Goal: Register for event/course

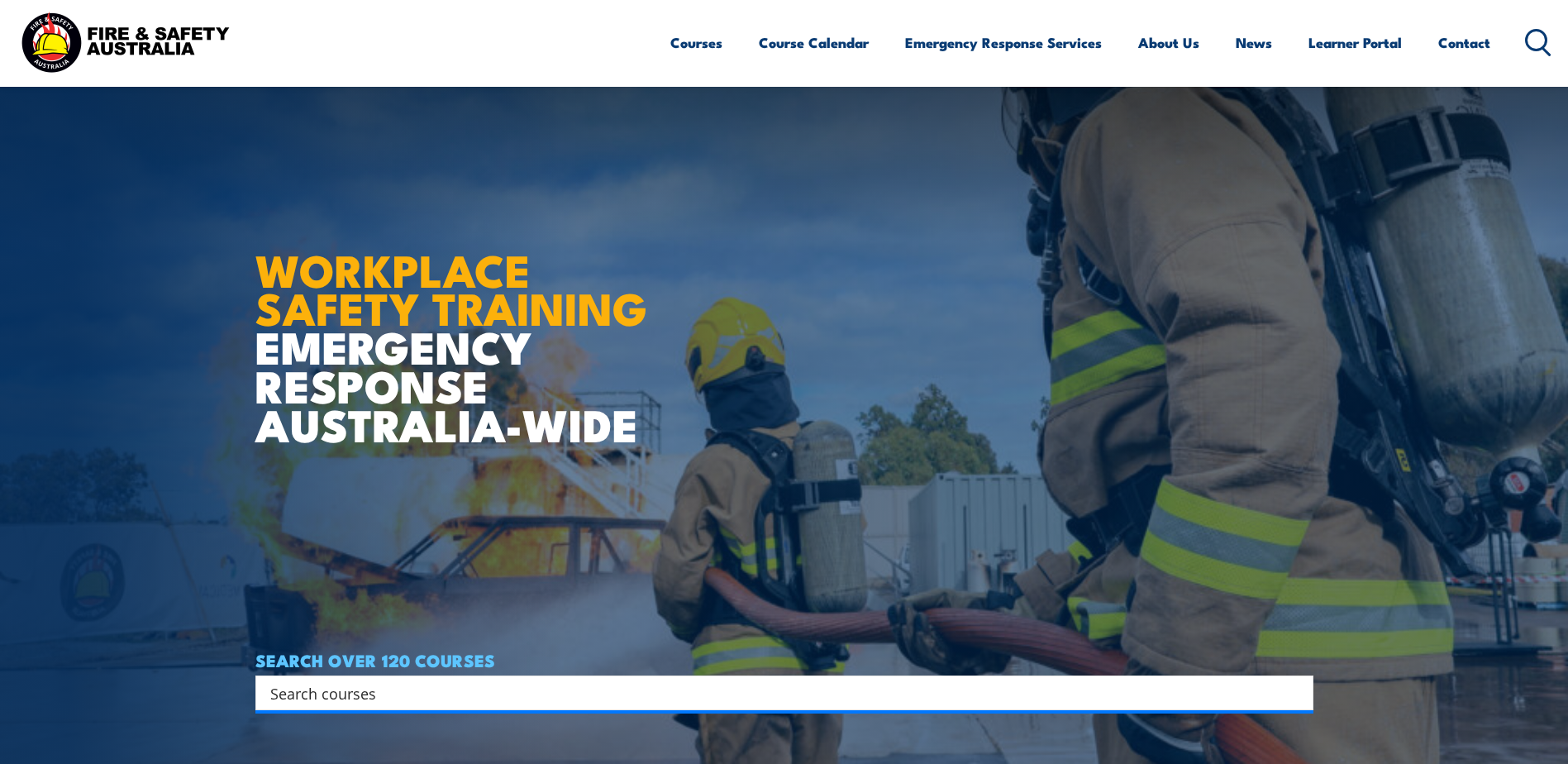
scroll to position [331, 0]
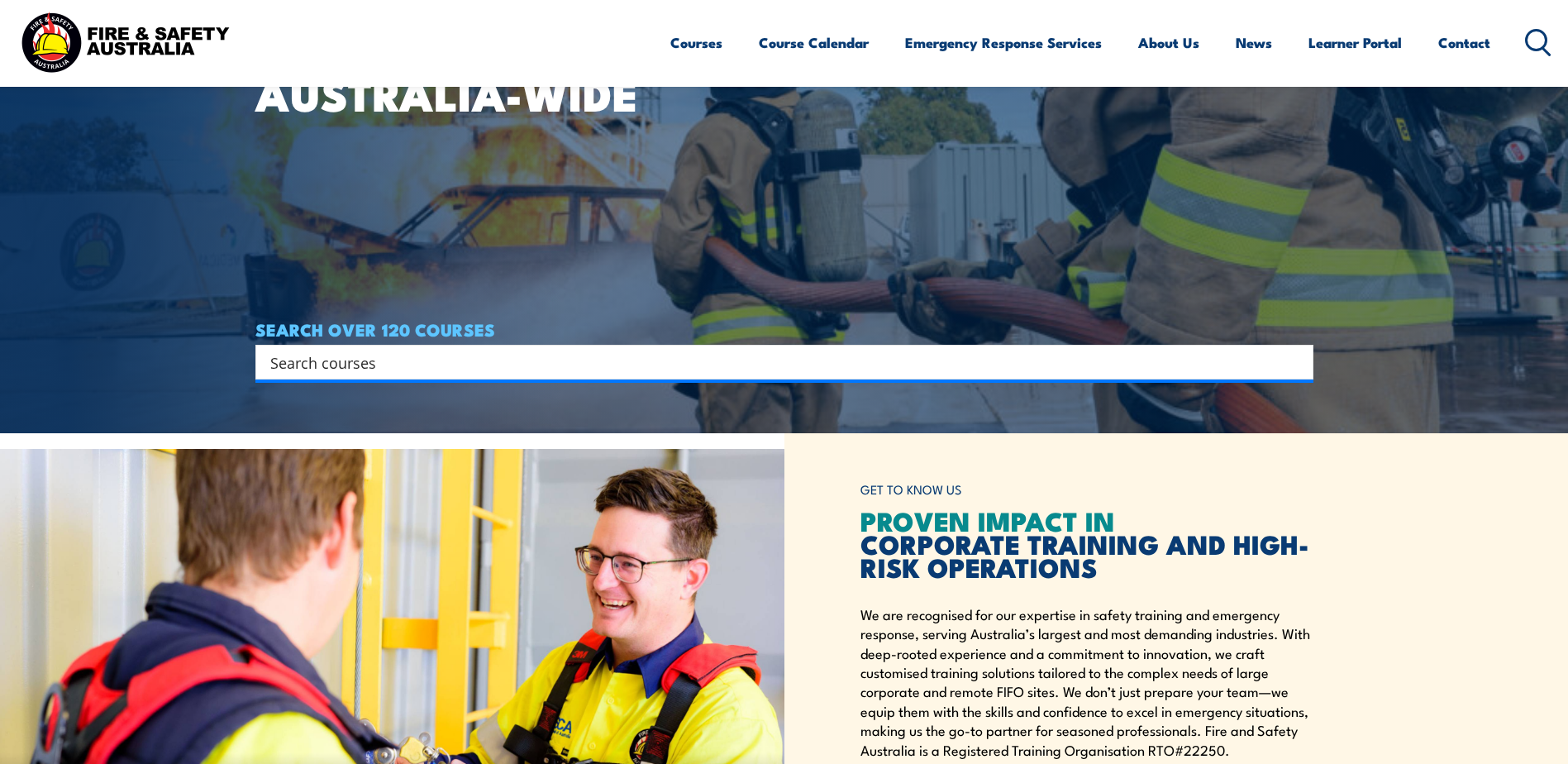
click at [590, 400] on article "WORKPLACE SAFETY TRAINING EMERGENCY RESPONSE AUSTRALIA-WIDE SEARCH OVER 120 COU…" at bounding box center [785, 51] width 1058 height 764
click at [603, 376] on div "Search" at bounding box center [785, 362] width 1058 height 35
click at [610, 370] on input "Search input" at bounding box center [774, 362] width 1007 height 25
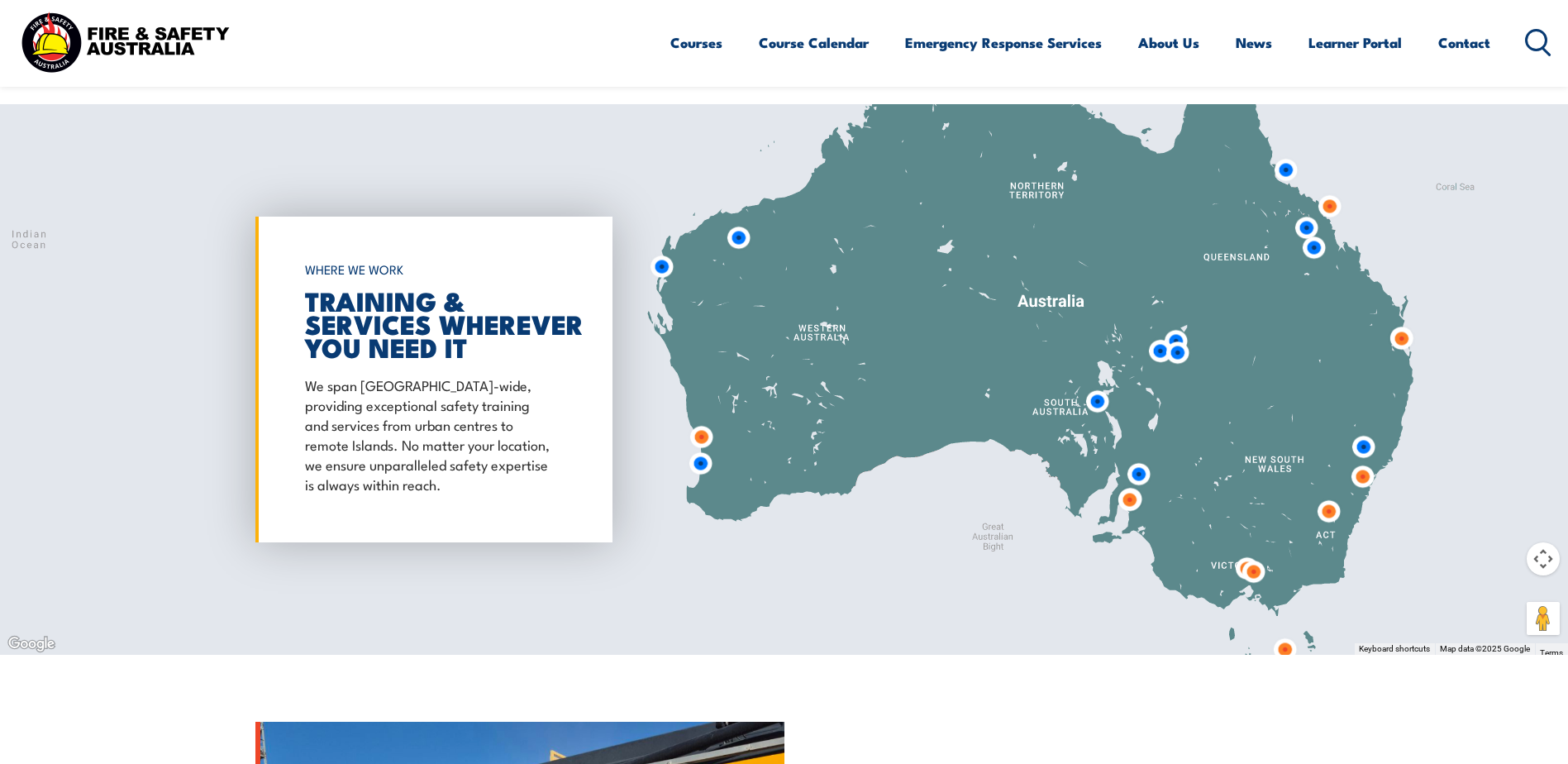
scroll to position [1323, 0]
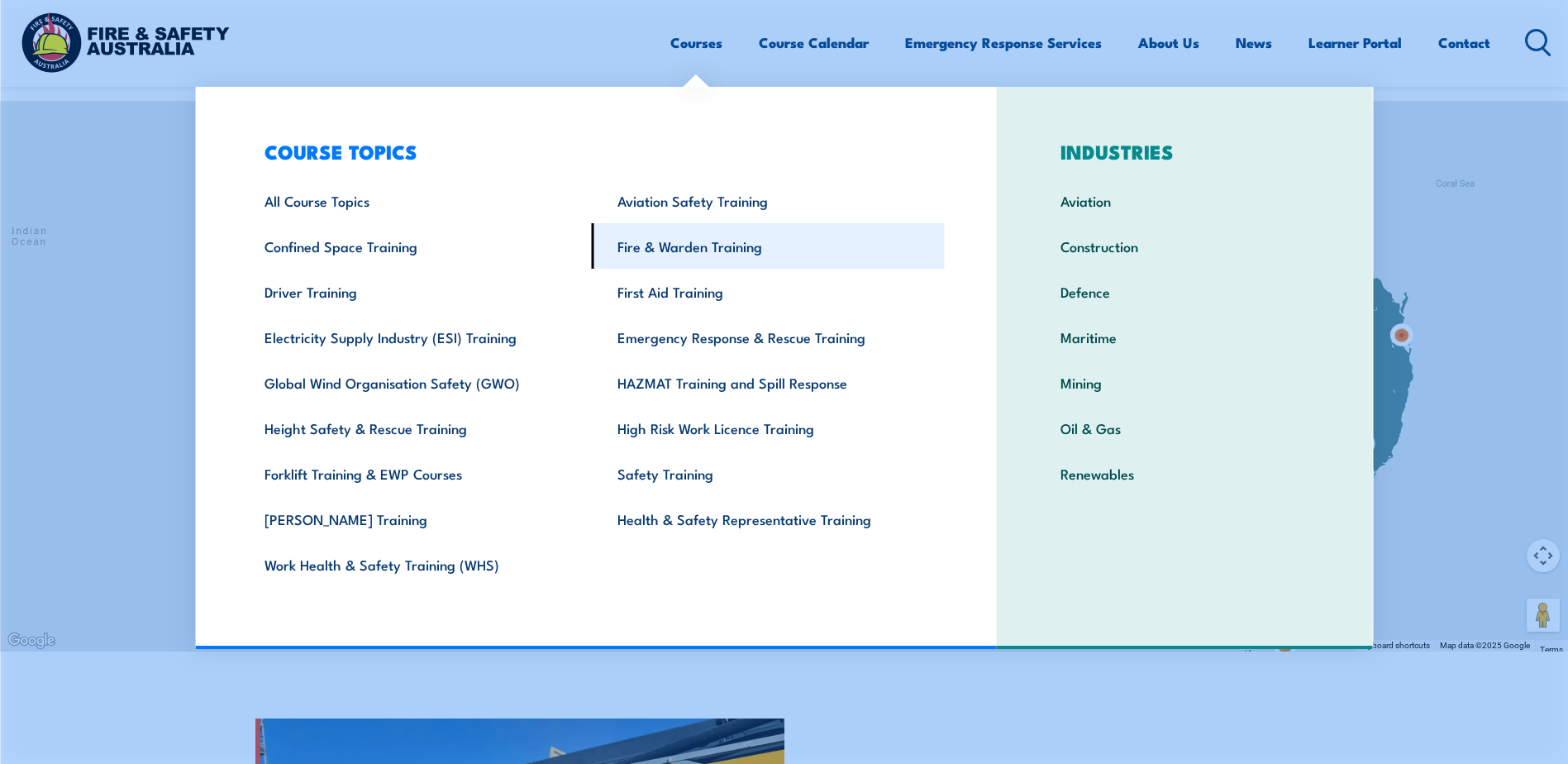
click at [676, 247] on link "Fire & Warden Training" at bounding box center [768, 246] width 353 height 46
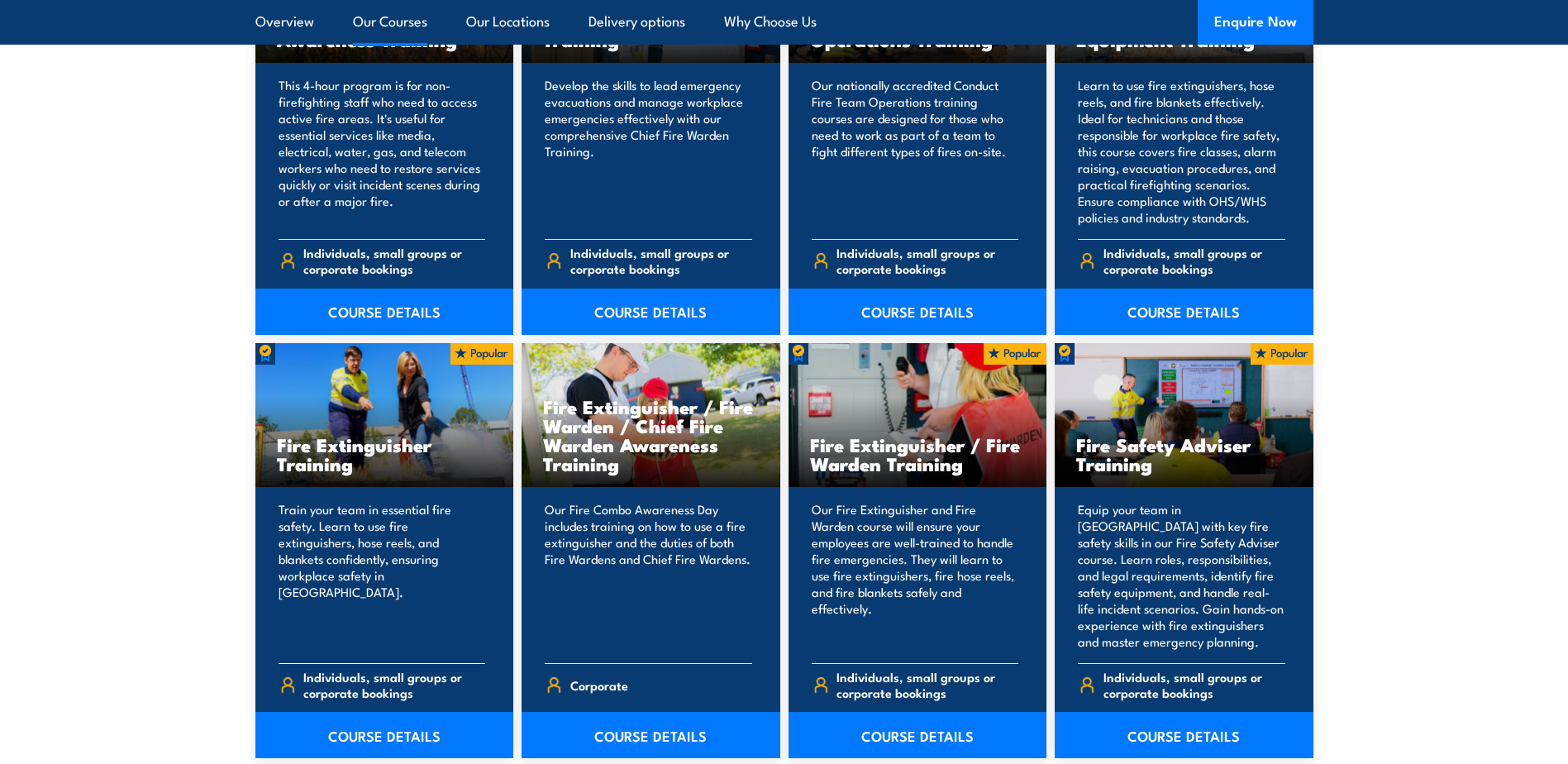
scroll to position [1488, 0]
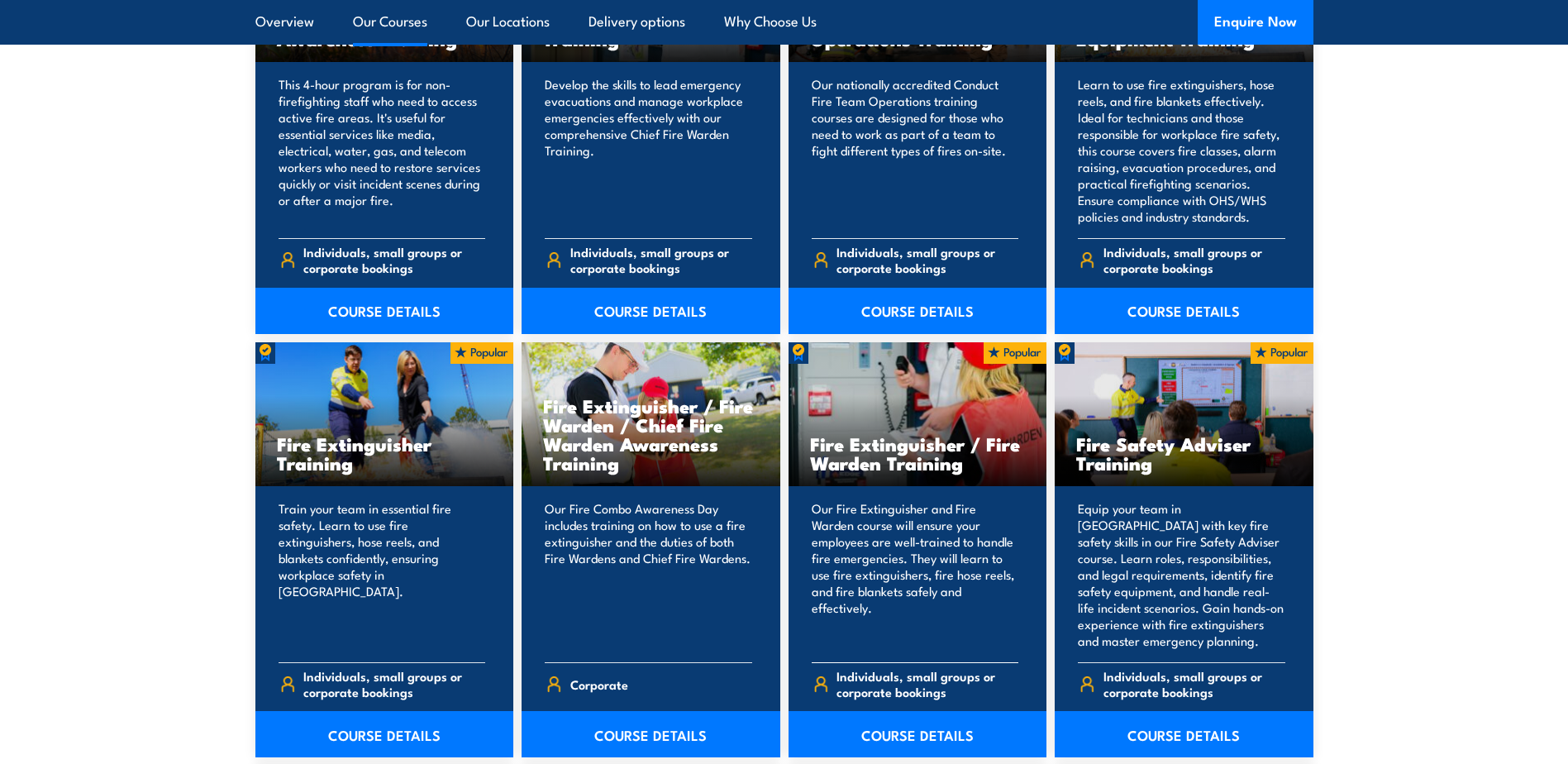
click at [933, 457] on h3 "Fire Extinguisher / Fire Warden Training" at bounding box center [919, 453] width 216 height 38
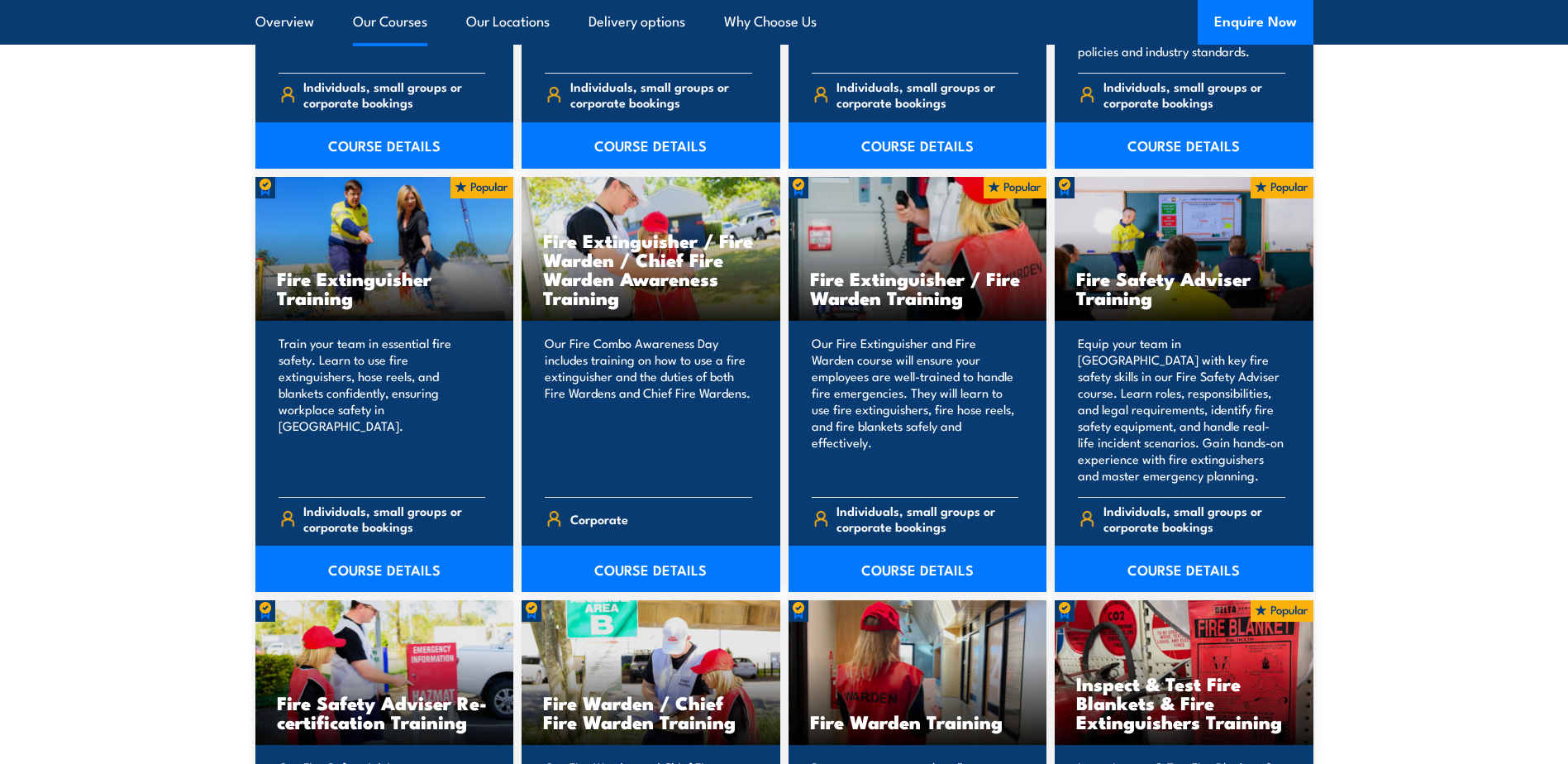
click at [1020, 186] on img at bounding box center [1016, 188] width 63 height 22
click at [896, 586] on link "COURSE DETAILS" at bounding box center [919, 569] width 259 height 47
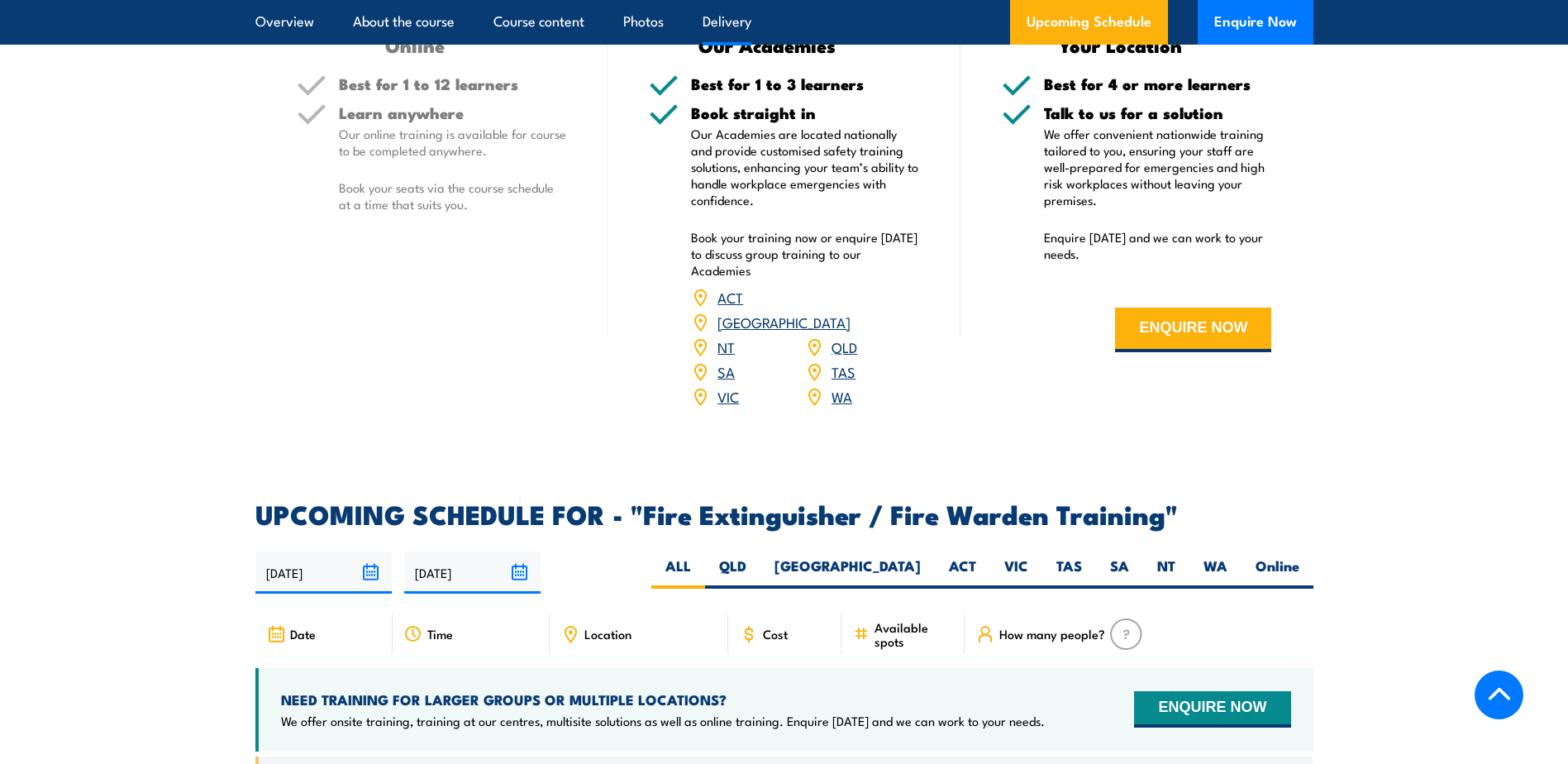
scroll to position [2481, 0]
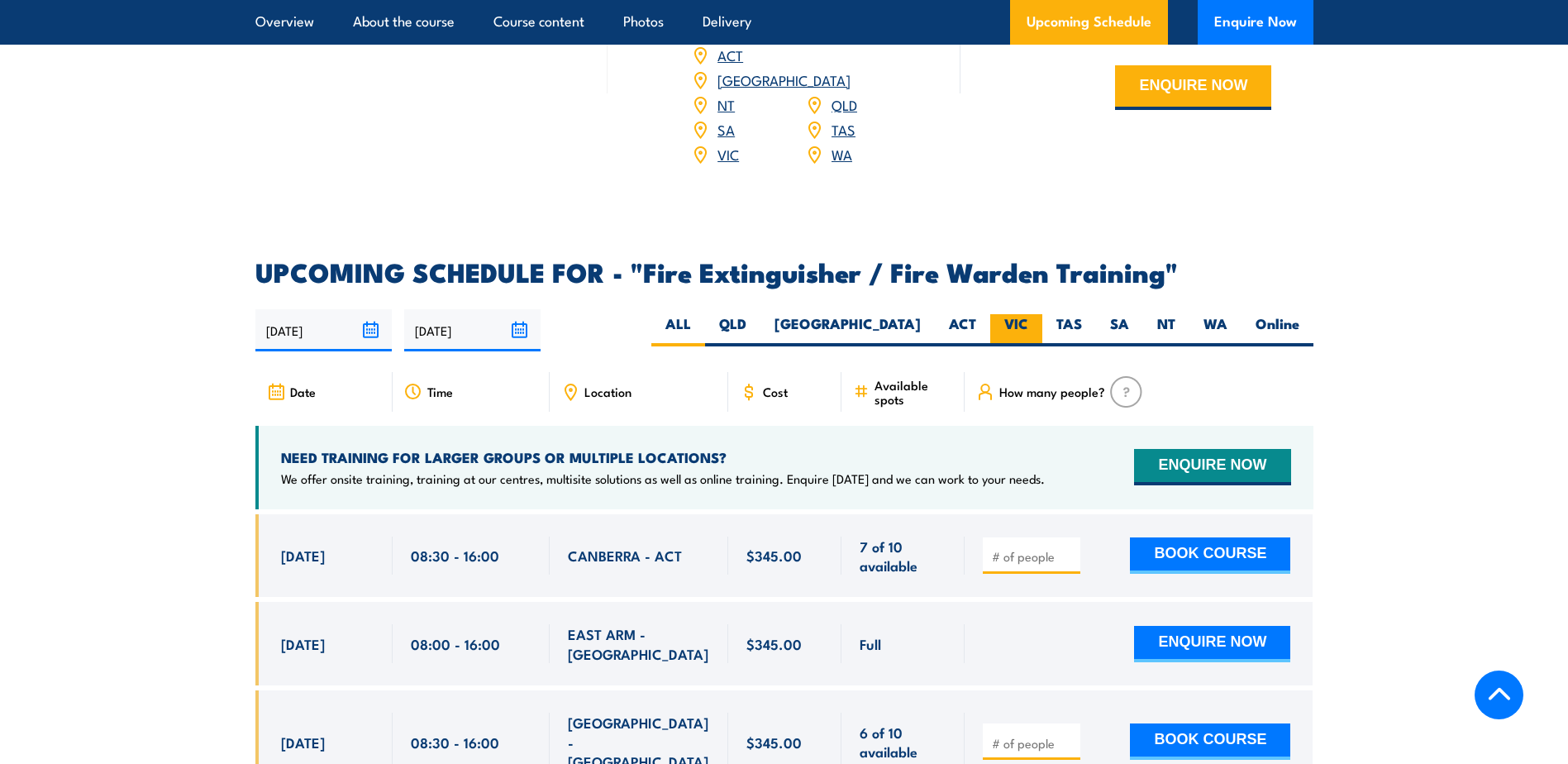
click at [1007, 314] on label "VIC" at bounding box center [1017, 330] width 52 height 32
click at [1028, 314] on input "VIC" at bounding box center [1033, 319] width 11 height 11
radio input "true"
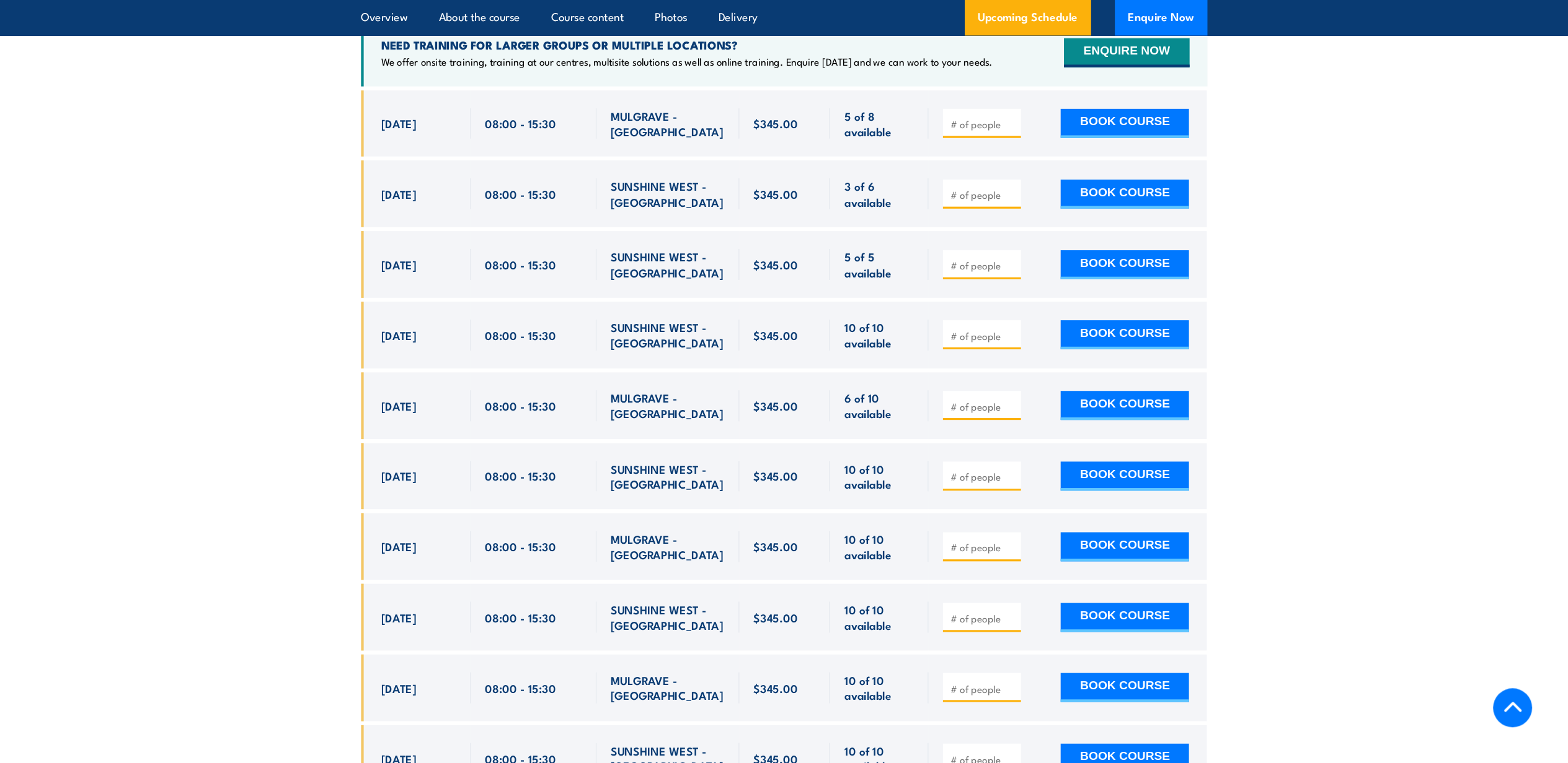
scroll to position [2159, 0]
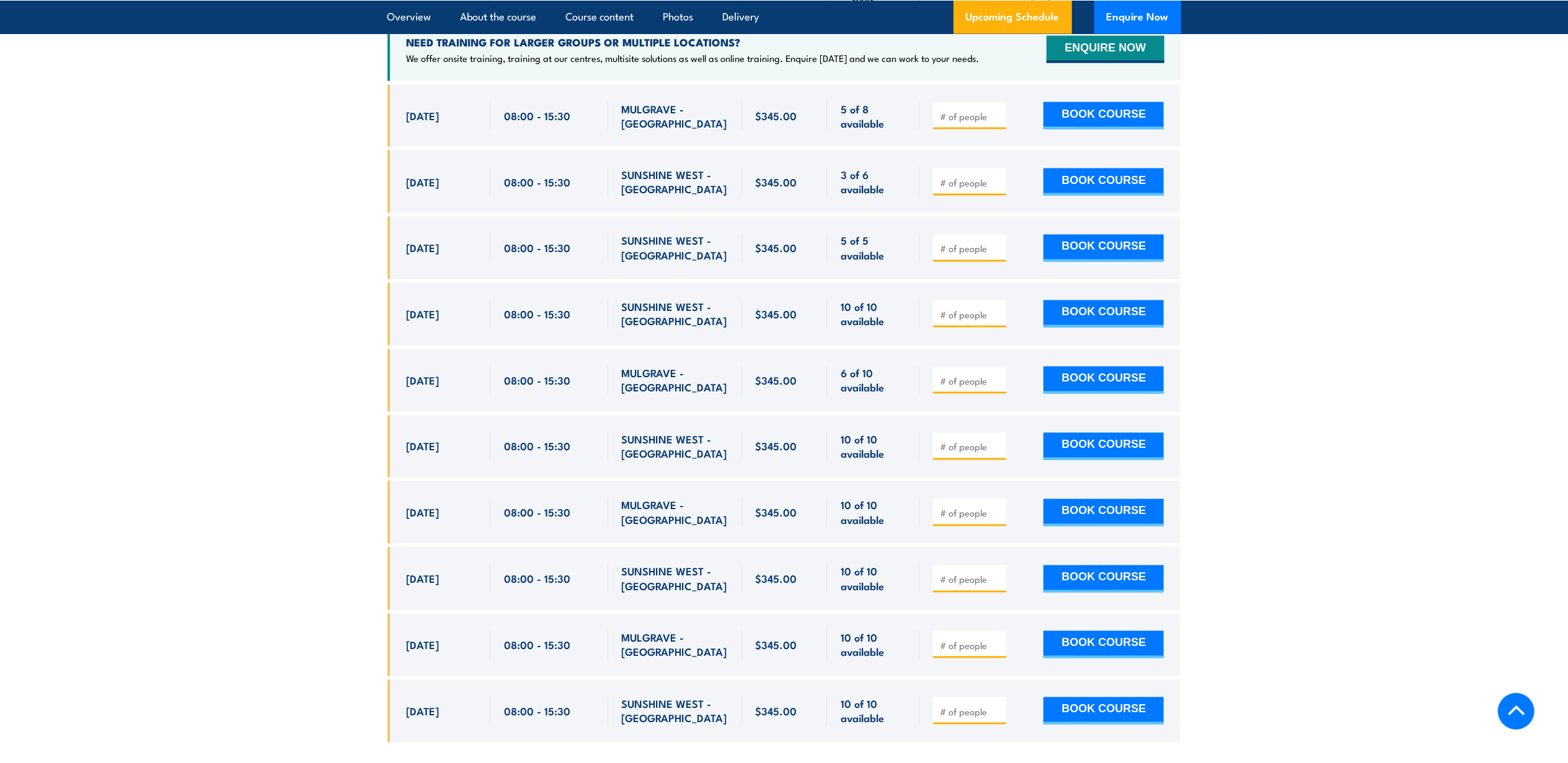
drag, startPoint x: 1118, startPoint y: 1, endPoint x: 87, endPoint y: 240, distance: 1058.3
click at [87, 240] on section "UPCOMING SCHEDULE FOR - "Fire Extinguisher / Fire Warden Training" 19/09/2025 1…" at bounding box center [784, 328] width 1568 height 868
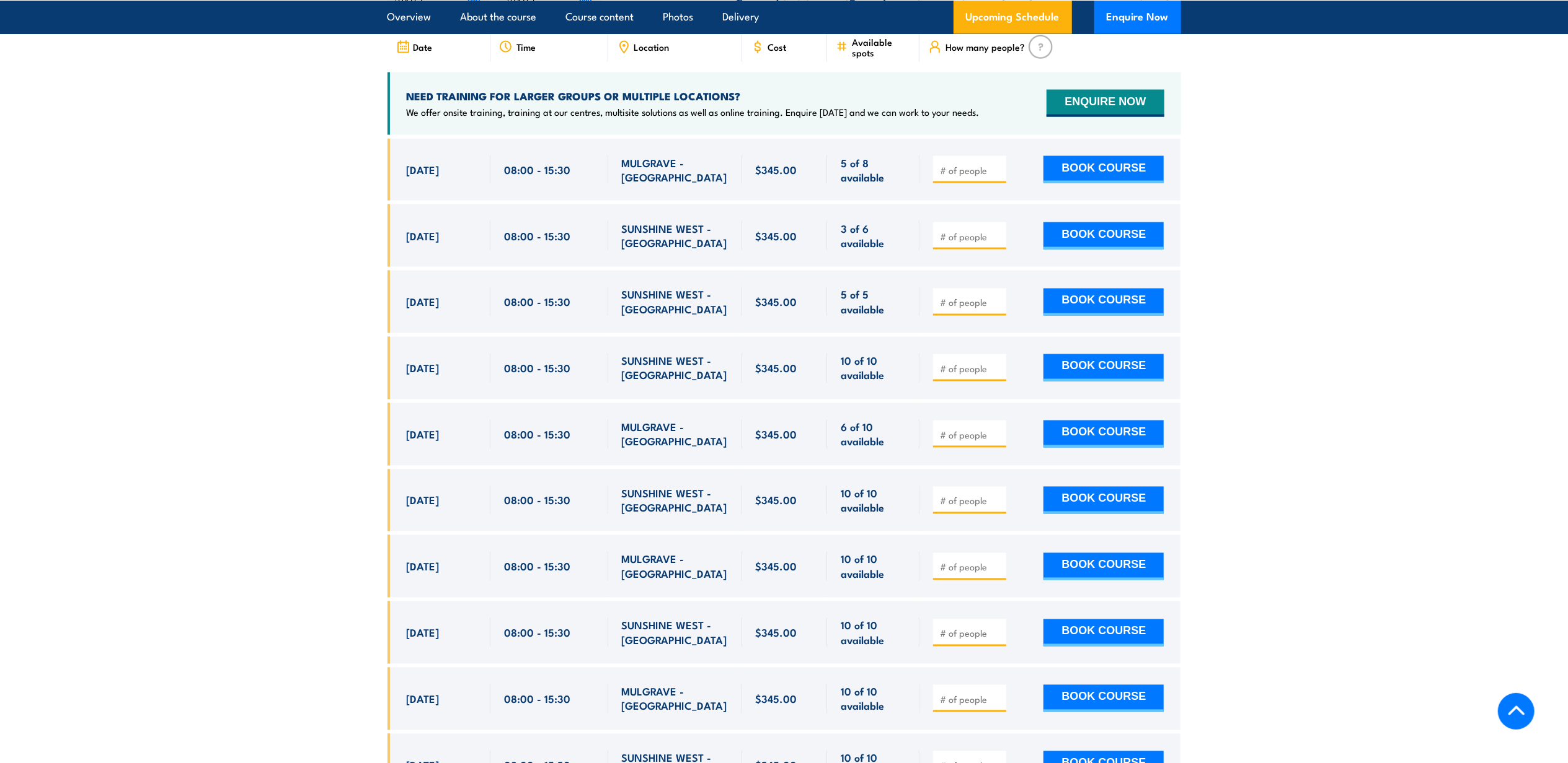
scroll to position [2077, 0]
